Goal: Use online tool/utility: Utilize a website feature to perform a specific function

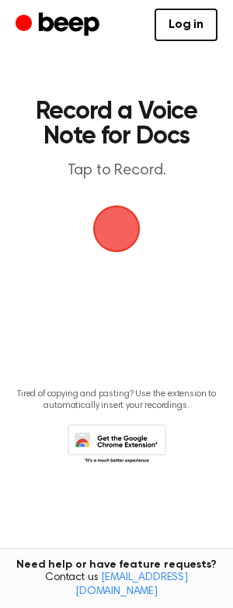
click at [109, 239] on span "button" at bounding box center [116, 228] width 47 height 47
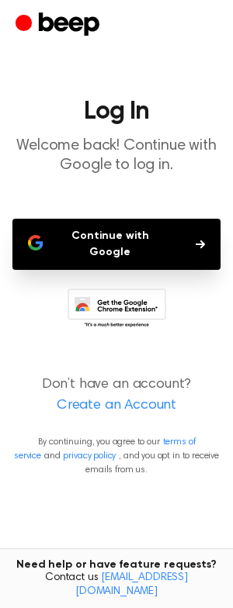
click at [67, 242] on button "Continue with Google" at bounding box center [116, 244] width 208 height 51
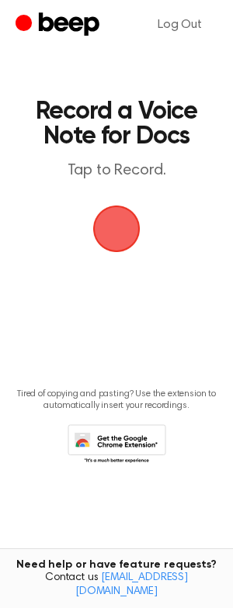
click at [110, 237] on span "button" at bounding box center [116, 228] width 47 height 47
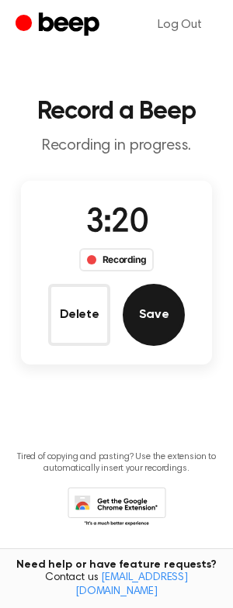
click at [169, 323] on button "Save" at bounding box center [153, 315] width 62 height 62
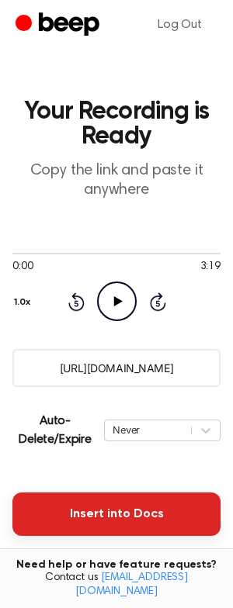
click at [22, 507] on button "Insert into Docs" at bounding box center [116, 513] width 208 height 43
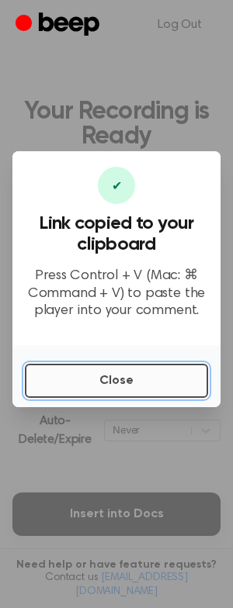
click at [136, 385] on button "Close" at bounding box center [116, 381] width 183 height 34
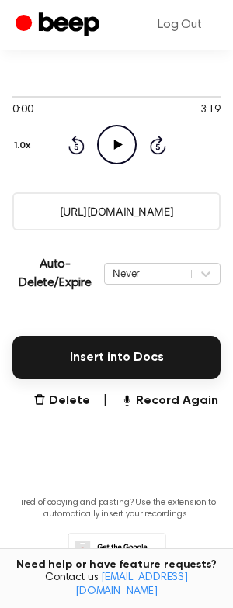
scroll to position [217, 0]
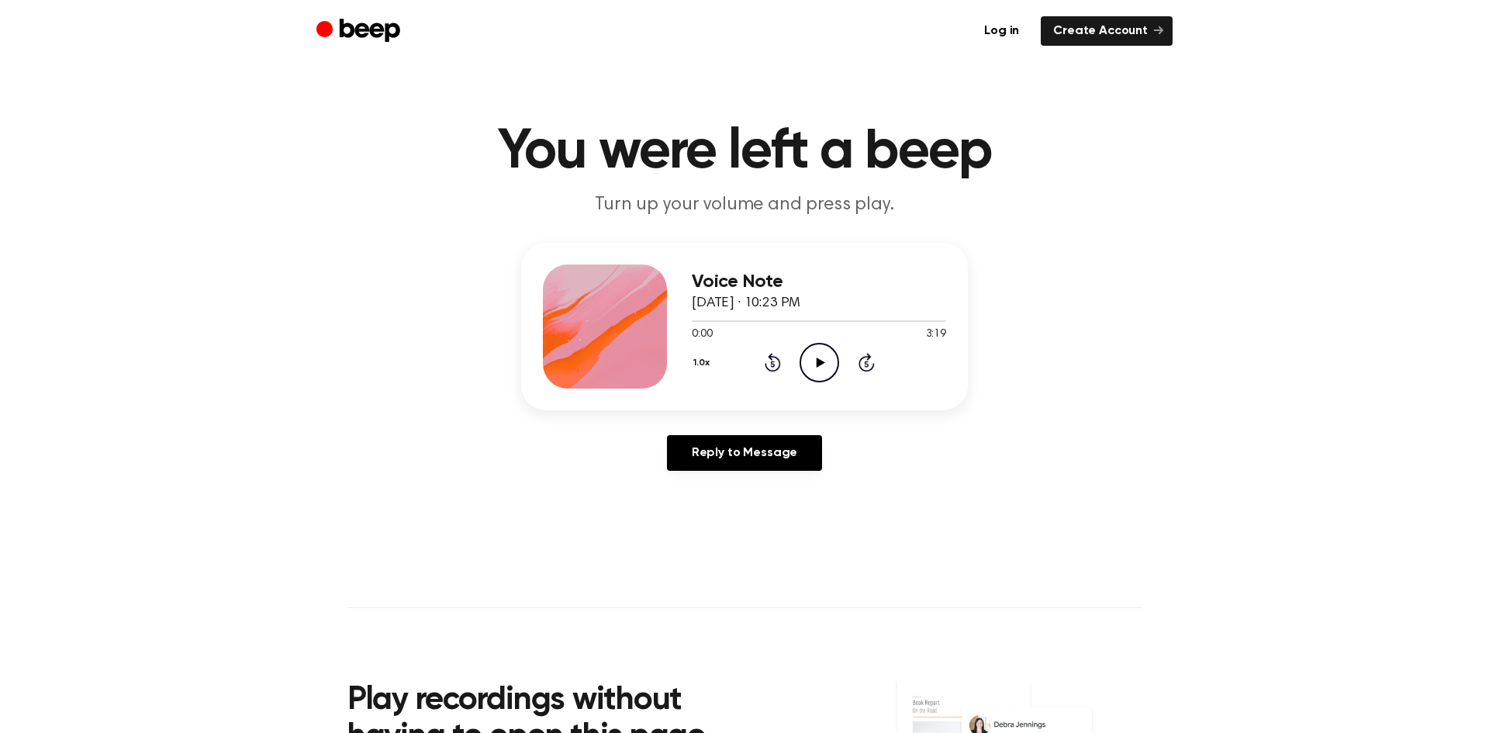
click at [826, 363] on icon "Play Audio" at bounding box center [819, 363] width 40 height 40
click at [826, 363] on icon "Pause Audio" at bounding box center [819, 363] width 40 height 40
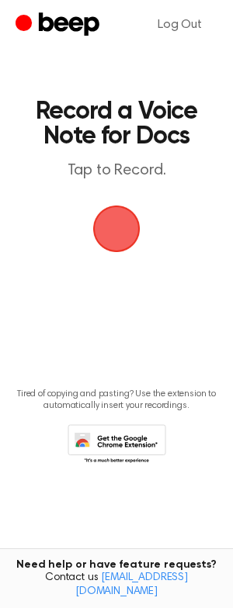
click at [131, 223] on span "button" at bounding box center [116, 228] width 43 height 43
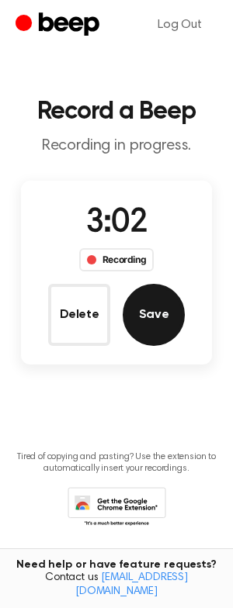
click at [154, 315] on button "Save" at bounding box center [153, 315] width 62 height 62
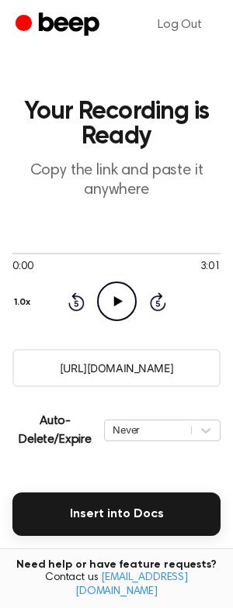
click at [198, 364] on input "https://beep.audio/mVKXDTH" at bounding box center [116, 368] width 208 height 38
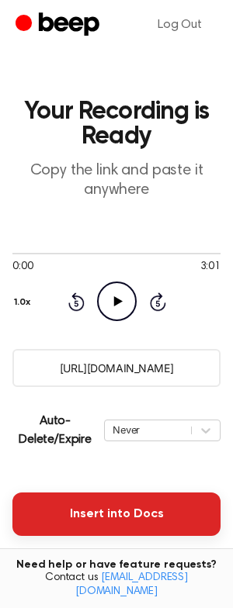
click at [28, 503] on button "Insert into Docs" at bounding box center [116, 513] width 208 height 43
